Goal: Task Accomplishment & Management: Complete application form

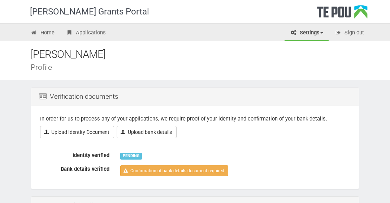
scroll to position [64, 0]
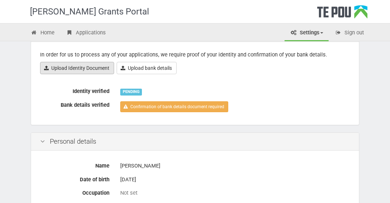
click at [74, 68] on link "Upload Identity Document" at bounding box center [77, 68] width 74 height 12
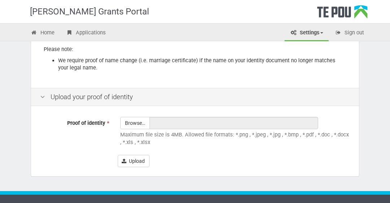
scroll to position [171, 0]
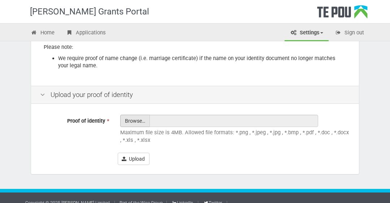
click at [138, 115] on input "Proof of identity *" at bounding box center [135, 141] width 29 height 52
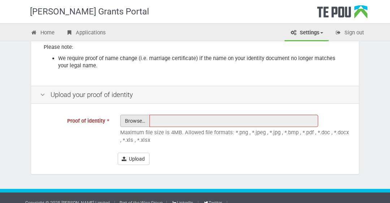
type input "C:\fakepath\Driver License2.jpg"
type input "Driver License2.jpg"
click at [132, 115] on input "Proof of identity *" at bounding box center [135, 141] width 29 height 52
type input "C:\fakepath\Driver lisence1.jpg"
type input "Driver lisence1.jpg"
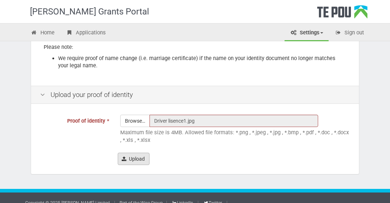
click at [139, 152] on button "Upload" at bounding box center [134, 158] width 32 height 12
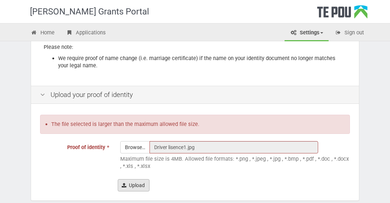
click at [139, 179] on button "Upload" at bounding box center [134, 185] width 32 height 12
click at [136, 142] on input "Proof of identity *" at bounding box center [135, 167] width 29 height 52
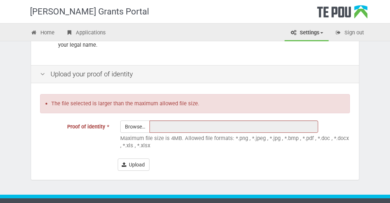
scroll to position [192, 0]
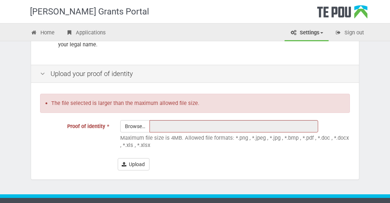
click at [85, 69] on div "Upload your proof of identity" at bounding box center [195, 74] width 328 height 18
click at [137, 158] on button "Upload" at bounding box center [134, 164] width 32 height 12
click at [137, 120] on input "Proof of identity *" at bounding box center [135, 146] width 29 height 52
type input "C:\fakepath\Driver lisence1.jpg"
type input "Driver lisence1.jpg"
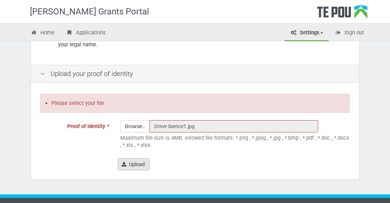
click at [138, 158] on button "Upload" at bounding box center [134, 164] width 32 height 12
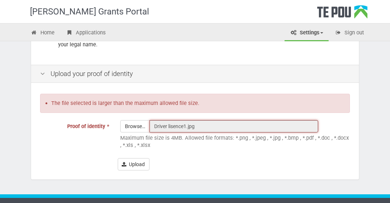
click at [204, 120] on input "Driver lisence1.jpg" at bounding box center [233, 126] width 169 height 12
drag, startPoint x: 204, startPoint y: 120, endPoint x: 138, endPoint y: 121, distance: 66.1
click at [138, 121] on div "Browse… Driver lisence1.jpg" at bounding box center [228, 126] width 217 height 12
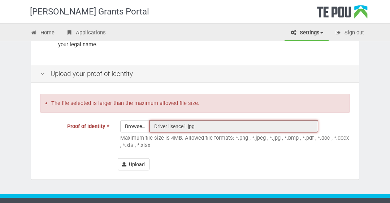
click at [210, 120] on input "Driver lisence1.jpg" at bounding box center [233, 126] width 169 height 12
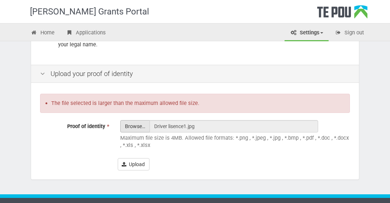
click at [138, 120] on input "Proof of identity *" at bounding box center [135, 146] width 29 height 52
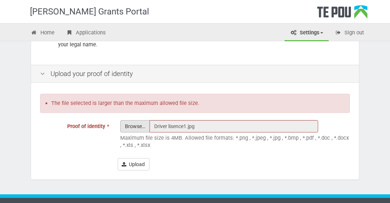
type input "C:\fakepath\DL.jpg"
type input "DL.jpg"
click at [139, 161] on button "Upload" at bounding box center [134, 164] width 32 height 12
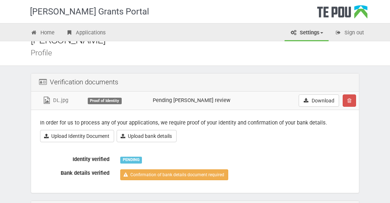
scroll to position [21, 0]
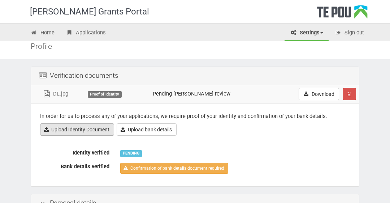
click at [90, 130] on link "Upload Identity Document" at bounding box center [77, 129] width 74 height 12
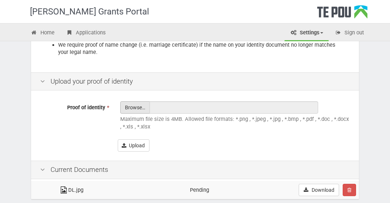
scroll to position [185, 0]
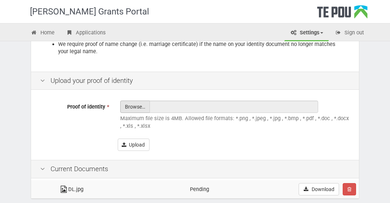
click at [135, 104] on input "Proof of identity *" at bounding box center [135, 127] width 29 height 52
type input "C:\fakepath\DL 2.jpg"
type input "DL 2.jpg"
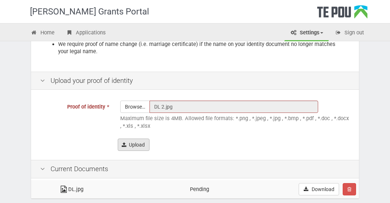
click at [141, 138] on button "Upload" at bounding box center [134, 144] width 32 height 12
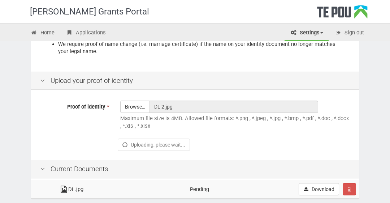
scroll to position [209, 0]
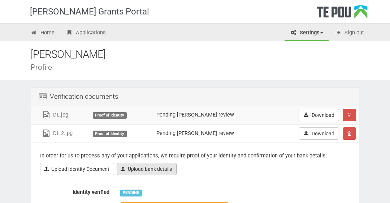
click at [145, 168] on link "Upload bank details" at bounding box center [147, 168] width 60 height 12
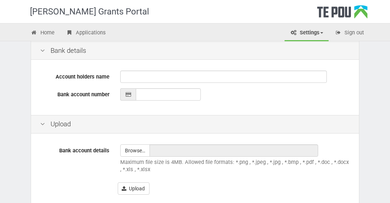
scroll to position [192, 0]
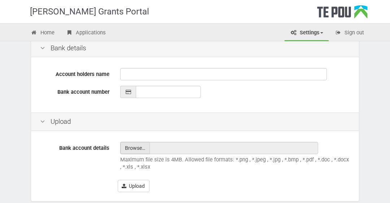
click at [135, 151] on input "file" at bounding box center [135, 148] width 29 height 12
type input "C:\fakepath\Bank account.jpg"
type input "Bank account.jpg"
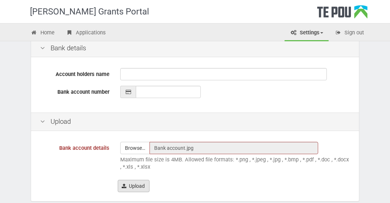
click at [136, 182] on button "Upload" at bounding box center [134, 185] width 32 height 12
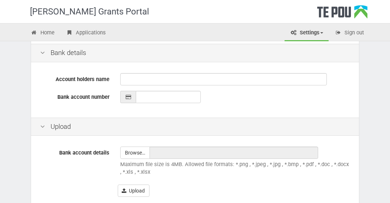
scroll to position [212, 0]
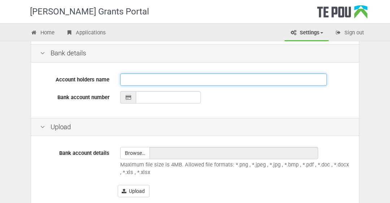
click at [135, 79] on input "Account holders name" at bounding box center [223, 79] width 206 height 12
type input "[PERSON_NAME]"
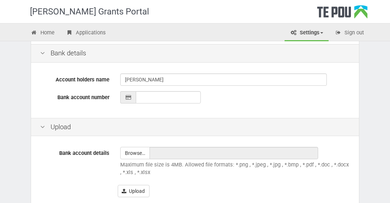
click at [129, 98] on icon at bounding box center [128, 97] width 6 height 5
click at [146, 91] on input "__-____-_______-___" at bounding box center [168, 97] width 65 height 12
type input "03-1700-0302602-000"
click at [133, 153] on input "file" at bounding box center [135, 153] width 29 height 12
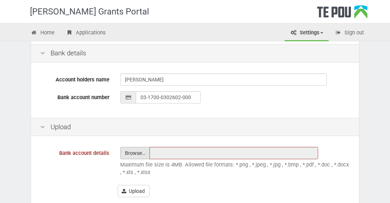
type input "C:\fakepath\Bank account.jpg"
type input "Bank account.jpg"
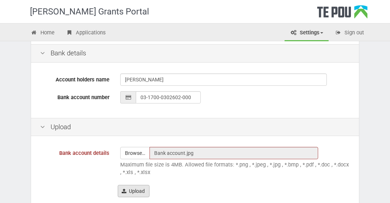
click at [139, 188] on button "Upload" at bounding box center [134, 190] width 32 height 12
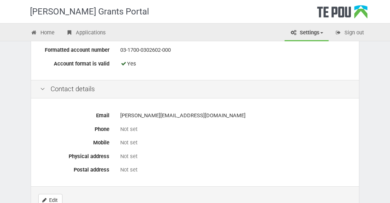
scroll to position [342, 0]
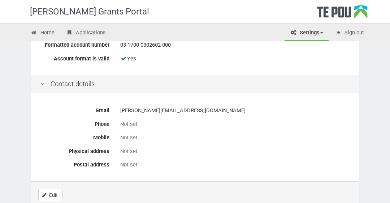
click at [135, 125] on div "Not set" at bounding box center [235, 124] width 230 height 8
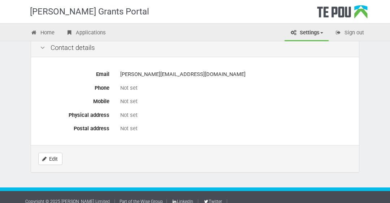
scroll to position [384, 0]
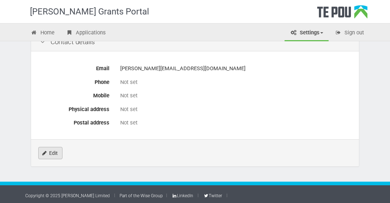
click at [53, 149] on link "Edit" at bounding box center [50, 153] width 24 height 12
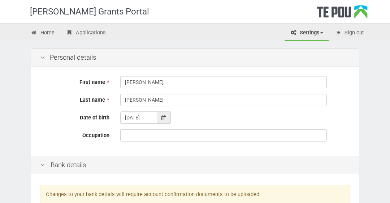
scroll to position [40, 0]
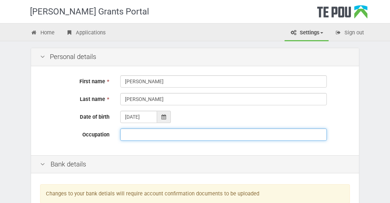
click at [136, 135] on input "Occupation" at bounding box center [223, 134] width 206 height 12
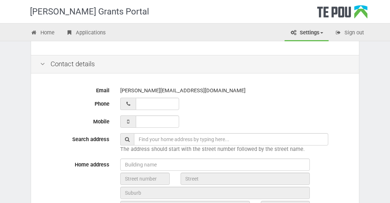
scroll to position [239, 0]
type input "Peer Support Lived Experience"
click at [151, 102] on input "__ ___ ______" at bounding box center [157, 104] width 43 height 12
type input "03 477 0842"
click at [141, 119] on input "___ ___ _____" at bounding box center [157, 122] width 43 height 12
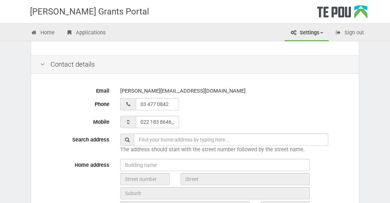
type input "022 183 8646"
click at [241, 105] on div "03 477 0842" at bounding box center [235, 104] width 230 height 12
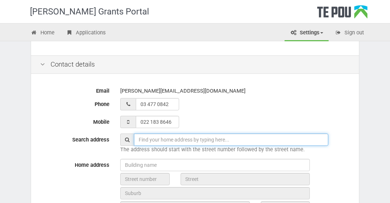
click at [167, 140] on input "text" at bounding box center [231, 139] width 194 height 12
click at [161, 136] on input "text" at bounding box center [231, 139] width 194 height 12
type input "201 C High Street"
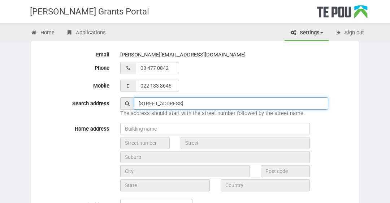
scroll to position [276, 0]
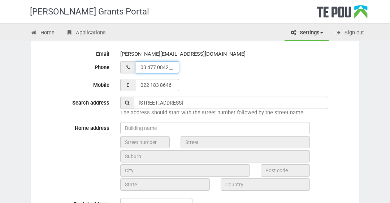
click at [174, 67] on input "03 477 0842__" at bounding box center [157, 67] width 43 height 12
drag, startPoint x: 173, startPoint y: 67, endPoint x: 124, endPoint y: 69, distance: 49.1
click at [124, 69] on div "03 477 0842__" at bounding box center [235, 67] width 230 height 12
type input "__ ___ ______"
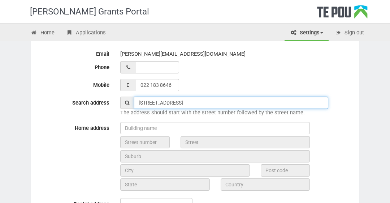
click at [187, 102] on input "201 C High Street" at bounding box center [231, 102] width 194 height 12
click at [187, 103] on input "201 C High Street" at bounding box center [231, 102] width 194 height 12
click at [188, 102] on input "201 C High Street" at bounding box center [231, 102] width 194 height 12
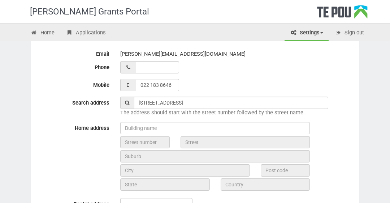
click at [237, 84] on div "022 183 8646" at bounding box center [235, 85] width 230 height 12
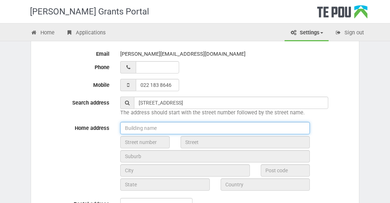
click at [171, 131] on input "text" at bounding box center [215, 128] width 190 height 12
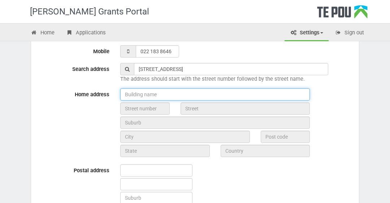
scroll to position [310, 0]
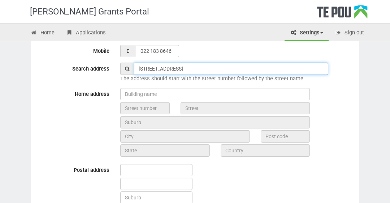
click at [189, 67] on input "201 C High Street" at bounding box center [231, 68] width 194 height 12
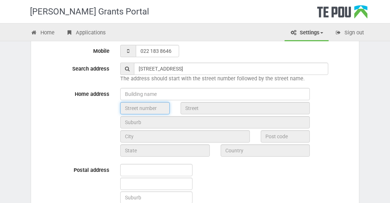
click at [152, 105] on input "text" at bounding box center [144, 108] width 49 height 12
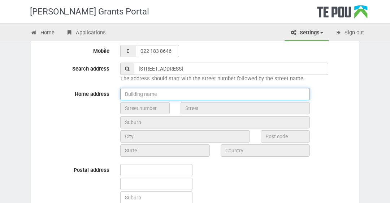
click at [155, 97] on input "text" at bounding box center [215, 94] width 190 height 12
type input "knfsn"
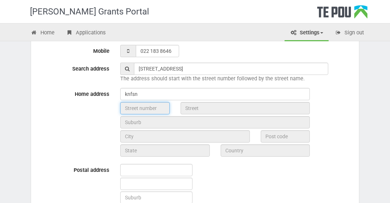
click at [156, 109] on input "text" at bounding box center [144, 108] width 49 height 12
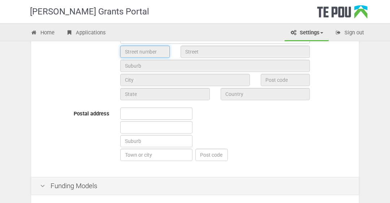
scroll to position [366, 0]
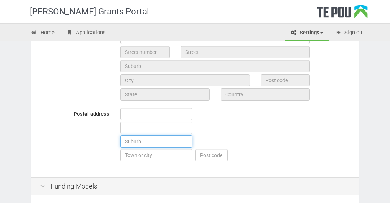
click at [149, 141] on input "text" at bounding box center [156, 141] width 72 height 12
type input "Central Dunedin"
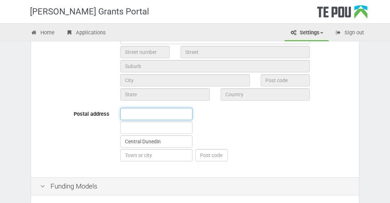
click at [143, 113] on input "text" at bounding box center [156, 114] width 72 height 12
type input "201 C High Street"
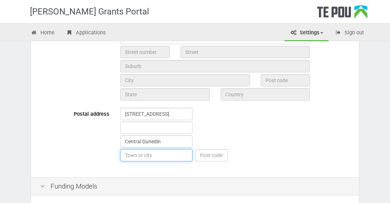
type input "Dunedin"
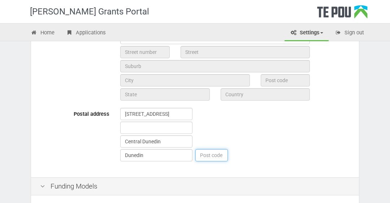
type input "9016"
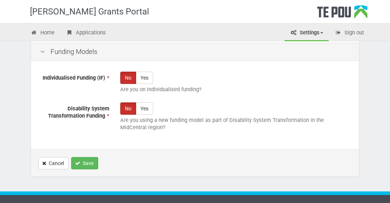
scroll to position [510, 0]
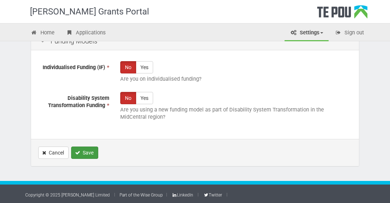
click at [86, 148] on button "Save" at bounding box center [84, 152] width 27 height 12
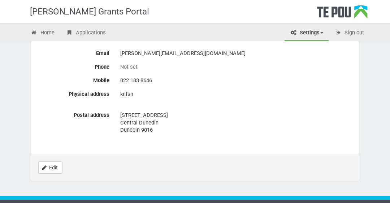
scroll to position [400, 0]
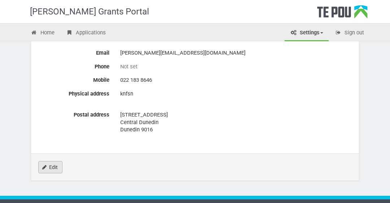
click at [58, 162] on link "Edit" at bounding box center [50, 167] width 24 height 12
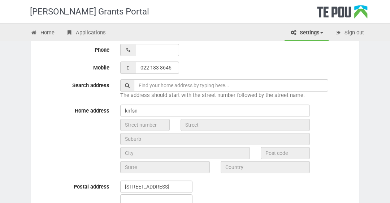
scroll to position [294, 0]
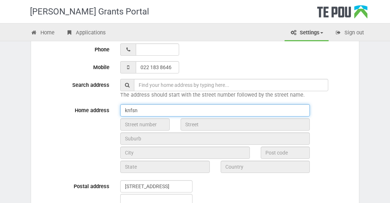
drag, startPoint x: 131, startPoint y: 111, endPoint x: 112, endPoint y: 109, distance: 19.2
click at [112, 109] on div "Home address knfsn" at bounding box center [195, 139] width 321 height 70
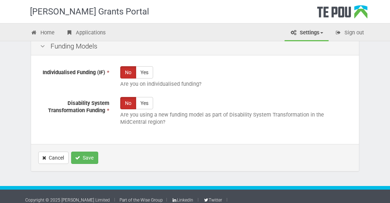
scroll to position [510, 0]
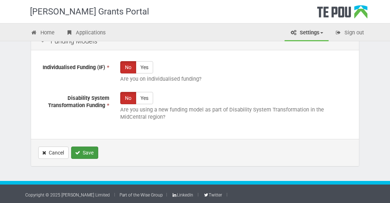
click at [84, 151] on button "Save" at bounding box center [84, 152] width 27 height 12
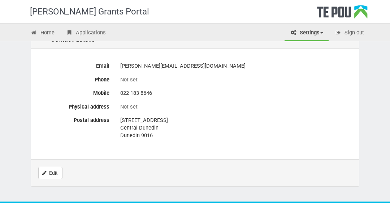
scroll to position [407, 0]
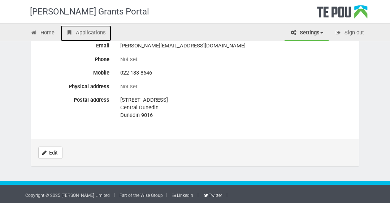
click at [82, 31] on link "Applications" at bounding box center [86, 33] width 51 height 16
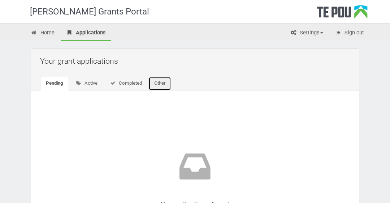
click at [161, 83] on link "Other" at bounding box center [159, 84] width 23 height 14
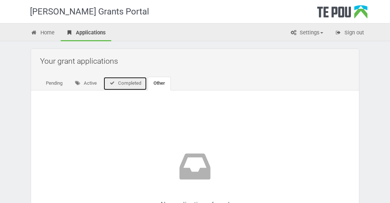
click at [133, 81] on link "Completed" at bounding box center [125, 84] width 44 height 14
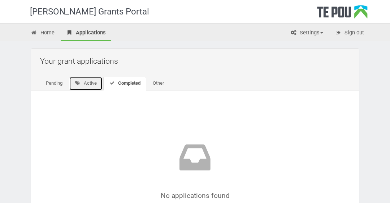
click at [79, 81] on icon at bounding box center [78, 83] width 6 height 5
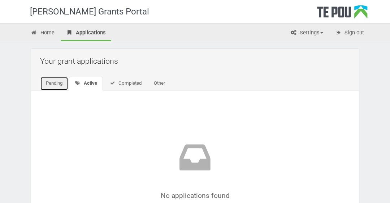
click at [41, 84] on link "Pending" at bounding box center [54, 84] width 28 height 14
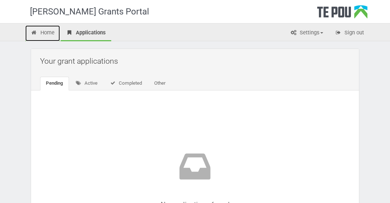
click at [45, 31] on link "Home" at bounding box center [42, 33] width 35 height 16
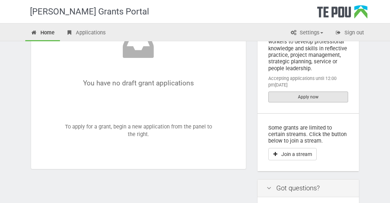
scroll to position [96, 0]
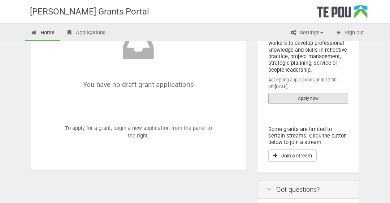
click at [312, 99] on link "Apply now" at bounding box center [308, 98] width 80 height 11
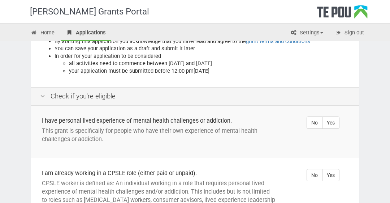
scroll to position [114, 0]
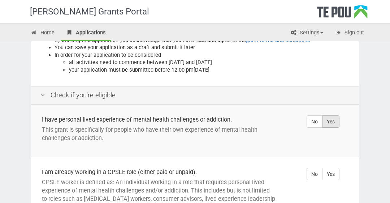
click at [335, 118] on label "Yes" at bounding box center [330, 121] width 17 height 12
radio input "true"
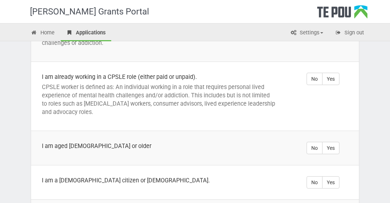
scroll to position [206, 0]
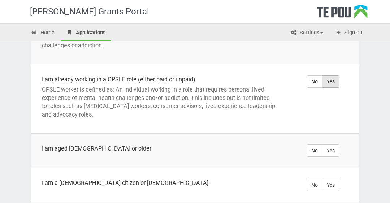
click at [334, 83] on label "Yes" at bounding box center [330, 81] width 17 height 12
radio input "true"
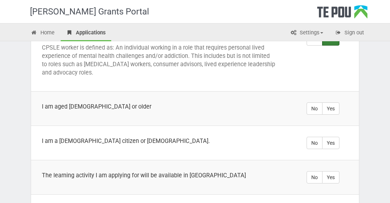
scroll to position [253, 0]
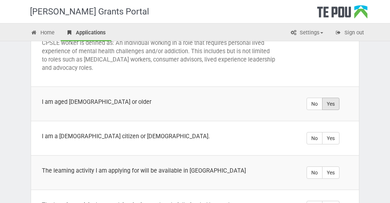
click at [335, 103] on label "Yes" at bounding box center [330, 103] width 17 height 12
radio input "true"
click at [336, 135] on label "Yes" at bounding box center [330, 138] width 17 height 12
radio input "true"
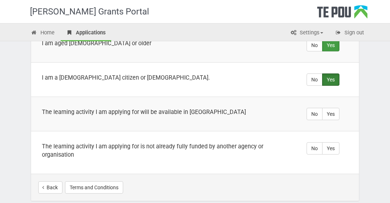
scroll to position [313, 0]
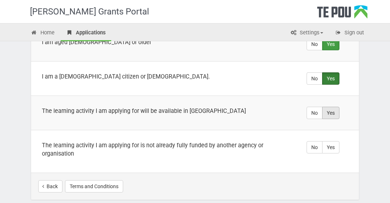
click at [330, 110] on label "Yes" at bounding box center [330, 112] width 17 height 12
radio input "true"
click at [334, 147] on label "Yes" at bounding box center [330, 147] width 17 height 12
radio input "true"
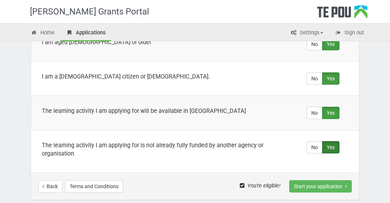
scroll to position [346, 0]
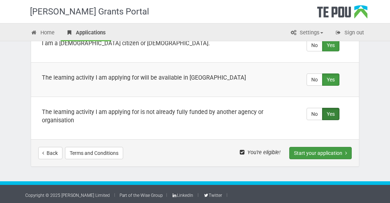
click at [322, 155] on button "Start your application" at bounding box center [320, 153] width 62 height 12
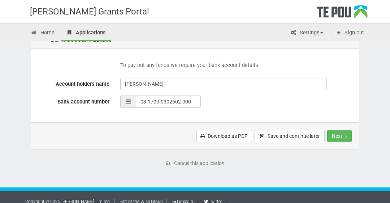
scroll to position [366, 0]
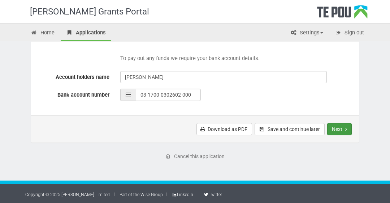
click at [339, 131] on button "Next" at bounding box center [339, 129] width 25 height 12
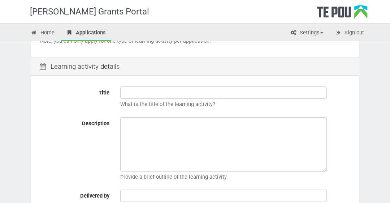
scroll to position [81, 0]
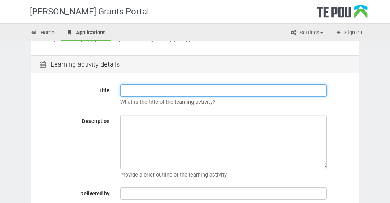
click at [160, 92] on input "Title" at bounding box center [223, 90] width 206 height 12
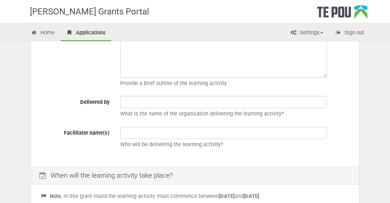
scroll to position [173, 0]
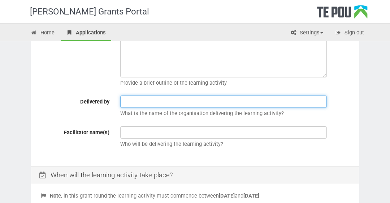
click at [159, 103] on input "text" at bounding box center [223, 101] width 206 height 12
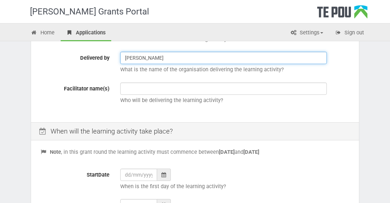
scroll to position [339, 0]
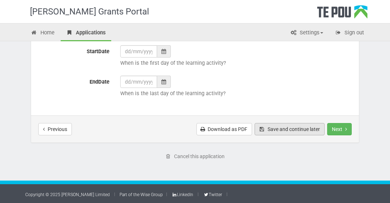
type input "downie"
click at [283, 127] on button "Save and continue later" at bounding box center [290, 129] width 70 height 12
